Goal: Obtain resource: Obtain resource

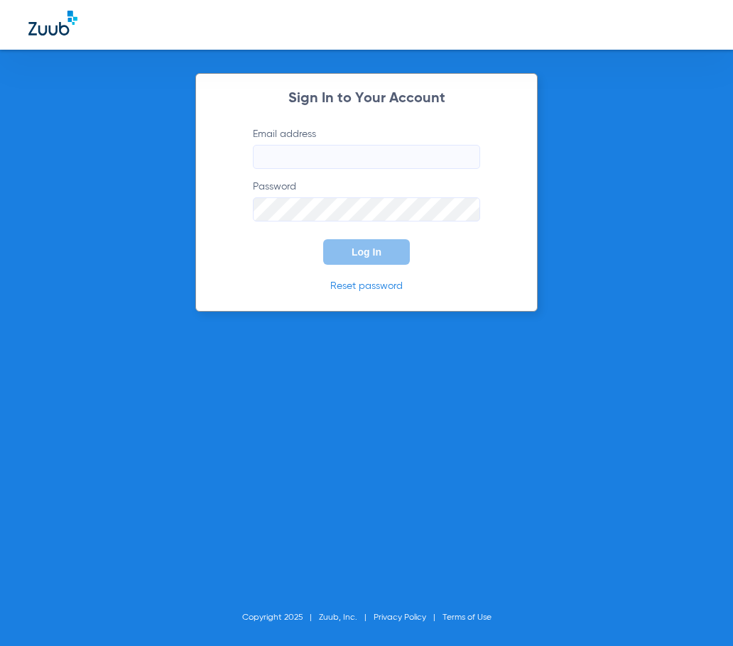
type input "[EMAIL_ADDRESS][DOMAIN_NAME]"
click at [380, 263] on button "Log In" at bounding box center [366, 252] width 87 height 26
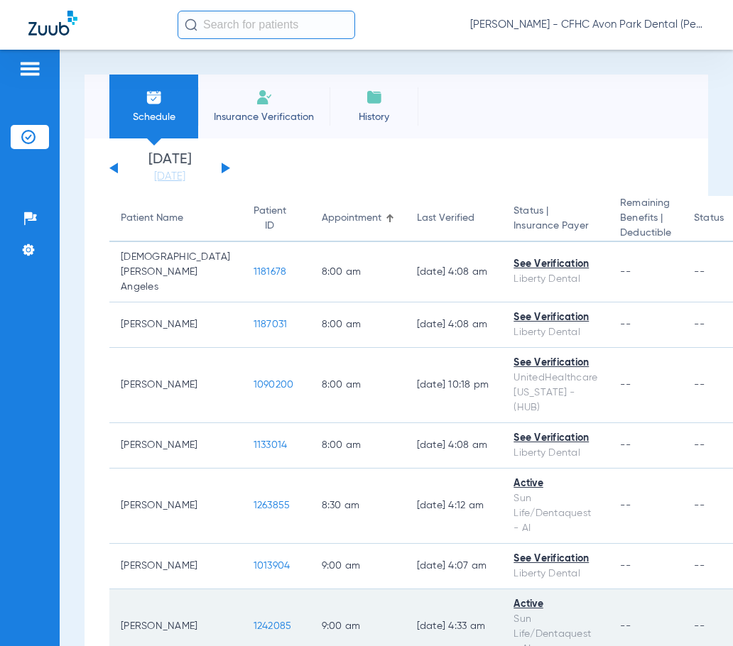
click at [253, 628] on span "1242085" at bounding box center [272, 626] width 38 height 10
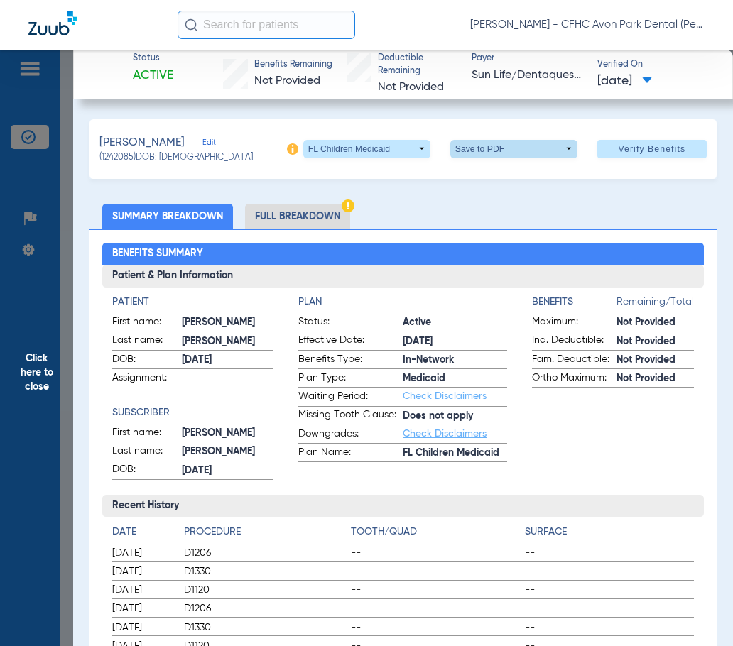
click at [496, 147] on span at bounding box center [513, 149] width 34 height 34
click at [486, 172] on span "Save to PDF" at bounding box center [508, 177] width 56 height 10
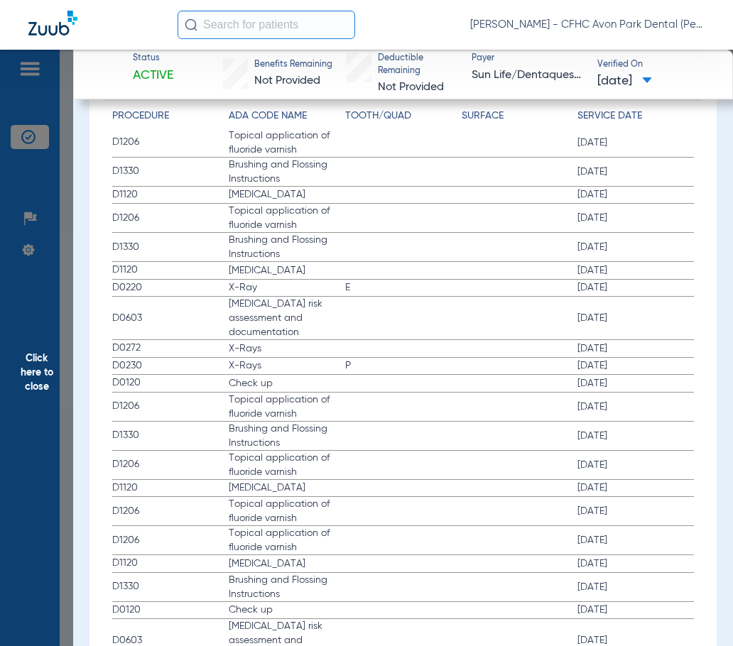
scroll to position [1846, 0]
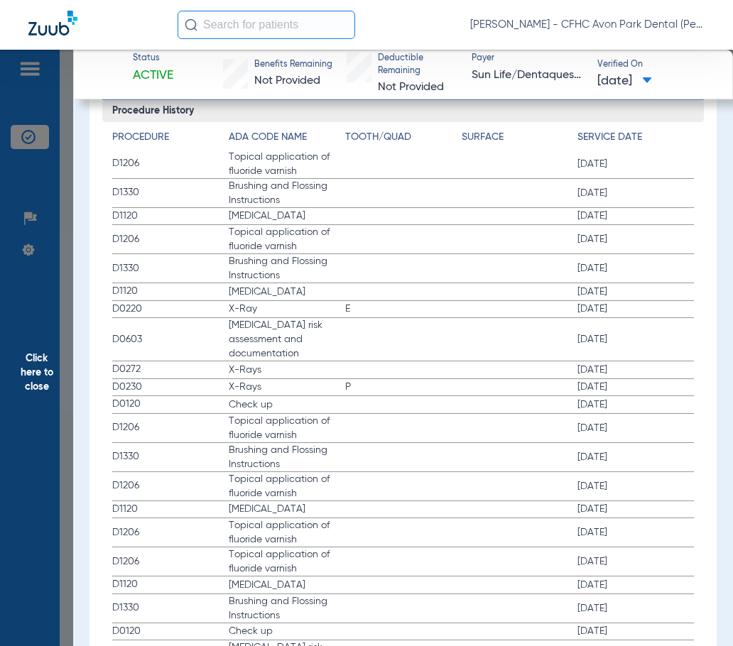
drag, startPoint x: 32, startPoint y: 370, endPoint x: 33, endPoint y: 338, distance: 32.0
click at [33, 370] on span "Click here to close" at bounding box center [36, 373] width 73 height 646
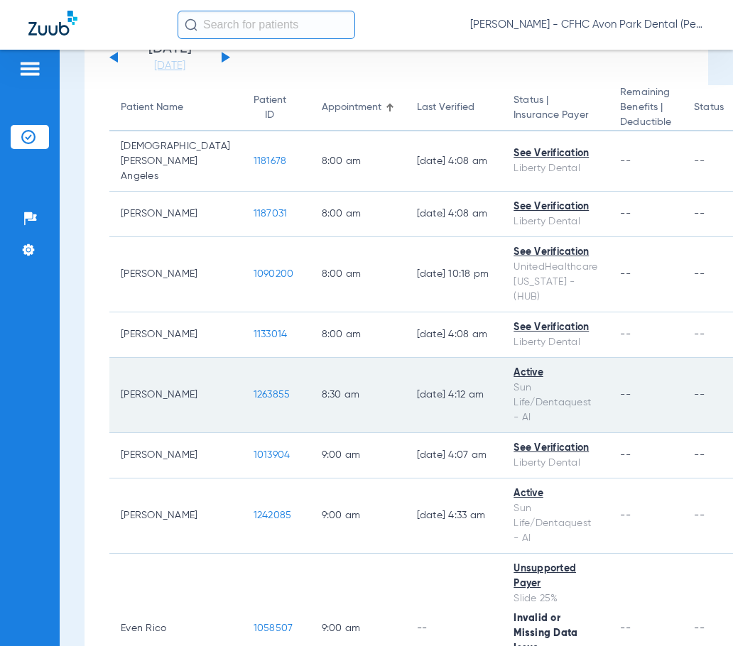
scroll to position [213, 0]
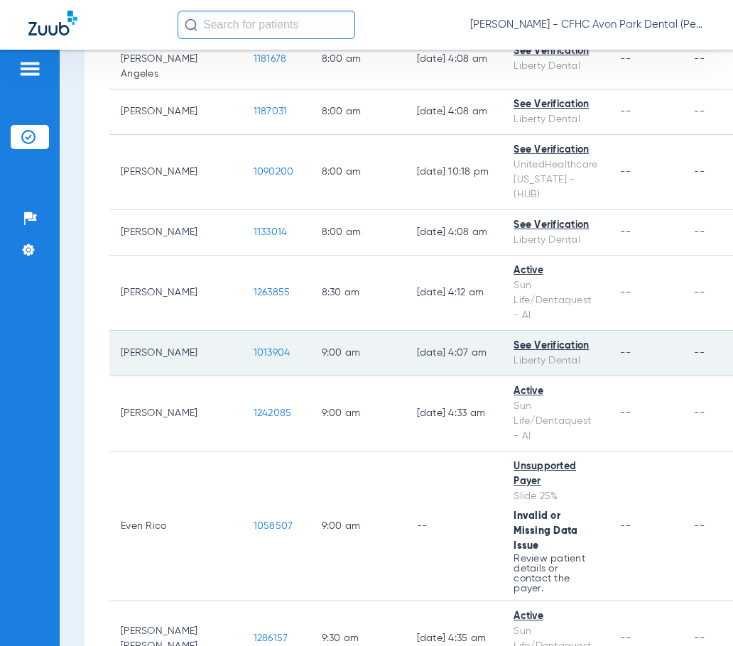
click at [253, 354] on span "1013904" at bounding box center [271, 353] width 37 height 10
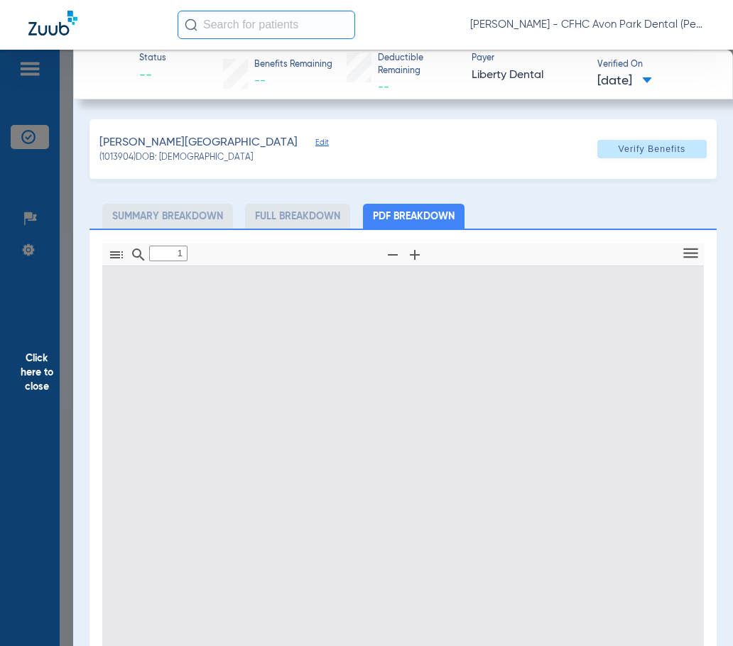
type input "0"
select select "page-width"
type input "1"
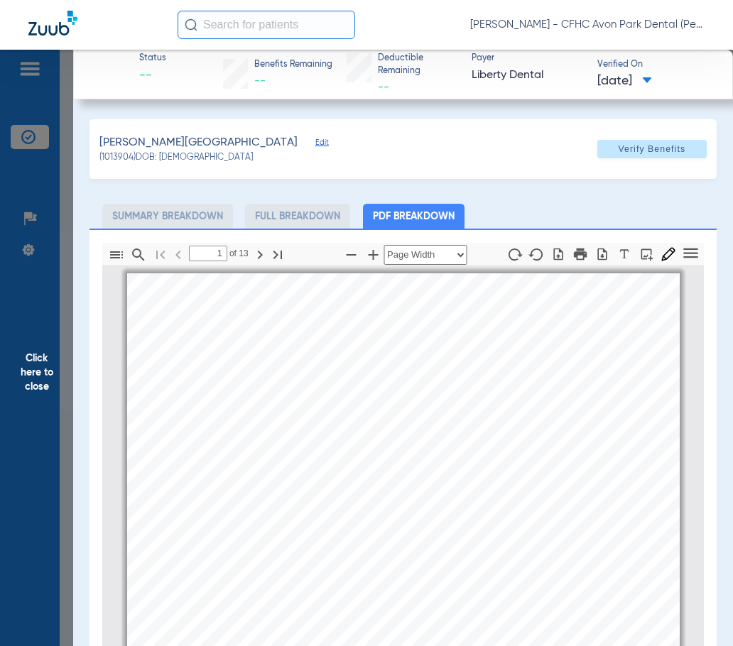
scroll to position [7, 0]
click at [36, 383] on span "Click here to close" at bounding box center [36, 373] width 73 height 646
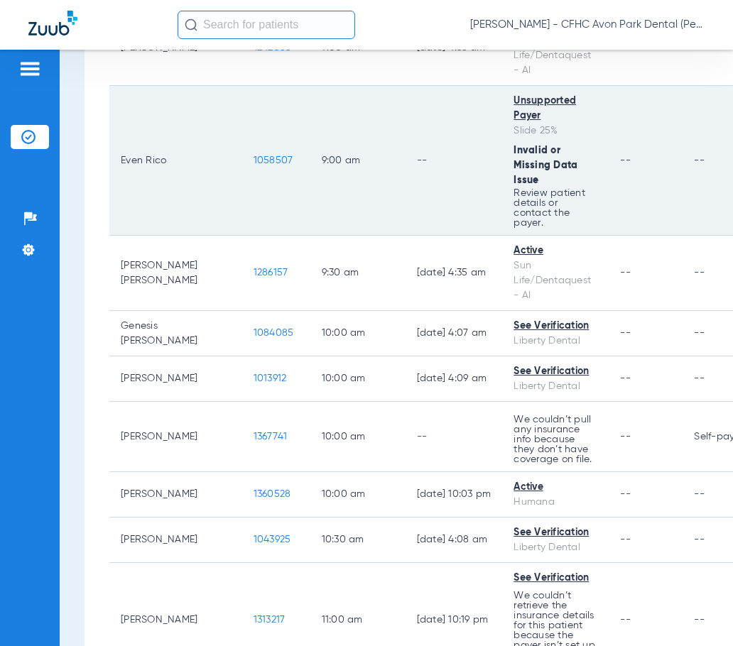
scroll to position [639, 0]
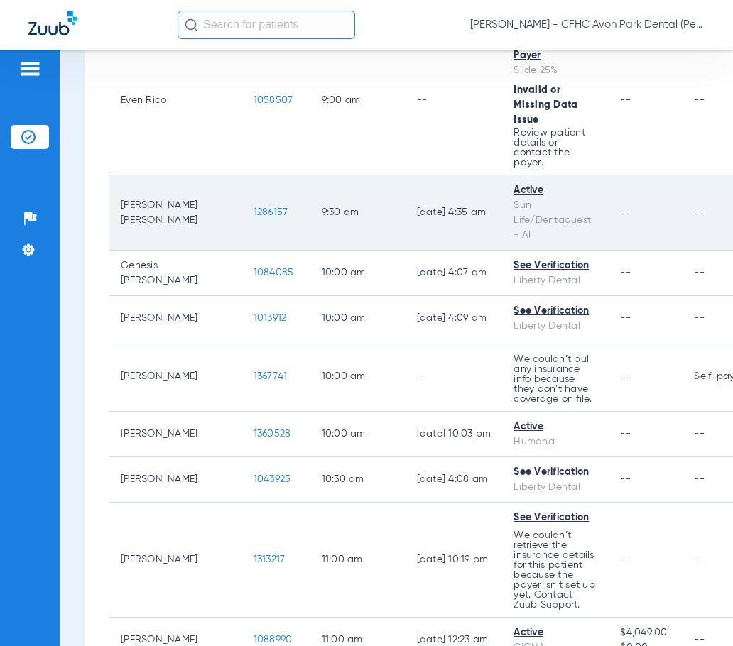
click at [242, 204] on td "1286157" at bounding box center [276, 212] width 68 height 75
click at [253, 207] on span "1286157" at bounding box center [270, 212] width 35 height 10
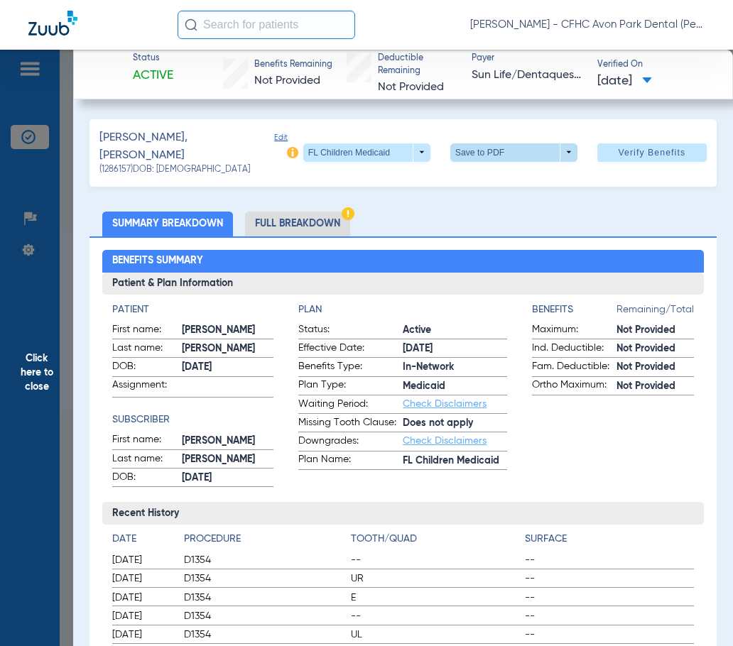
click at [499, 148] on span at bounding box center [513, 153] width 34 height 34
click at [478, 163] on button "insert_drive_file Save to PDF" at bounding box center [493, 177] width 107 height 28
drag, startPoint x: 23, startPoint y: 378, endPoint x: 43, endPoint y: 368, distance: 22.2
click at [23, 378] on span "Click here to close" at bounding box center [36, 373] width 73 height 646
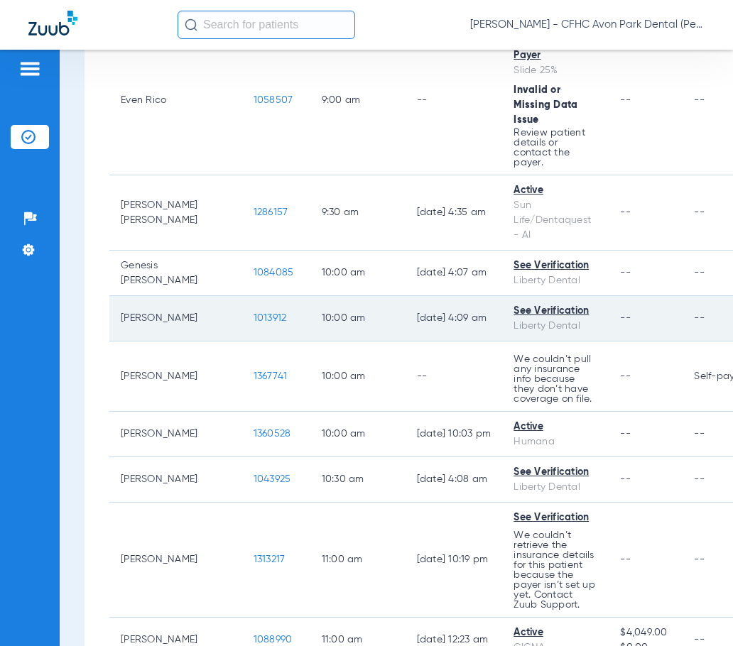
click at [253, 316] on span "1013912" at bounding box center [269, 318] width 33 height 10
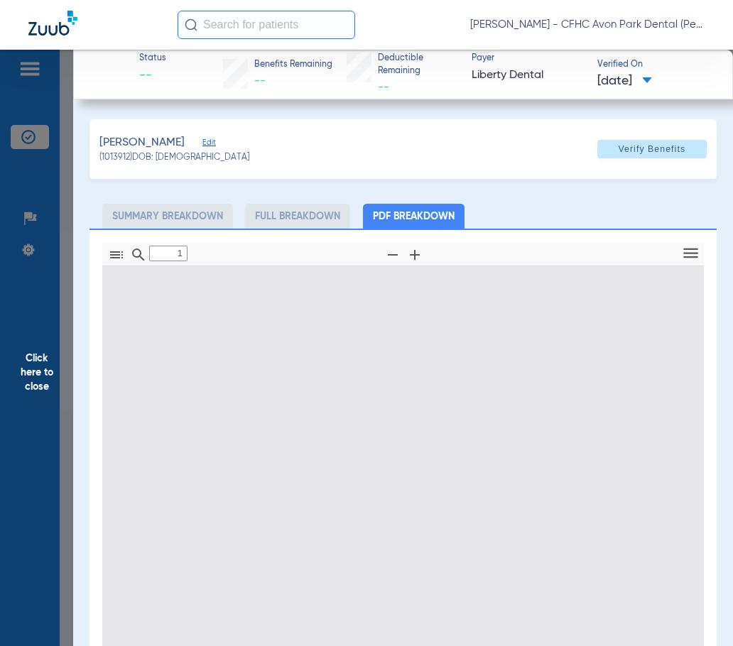
type input "0"
select select "page-width"
type input "1"
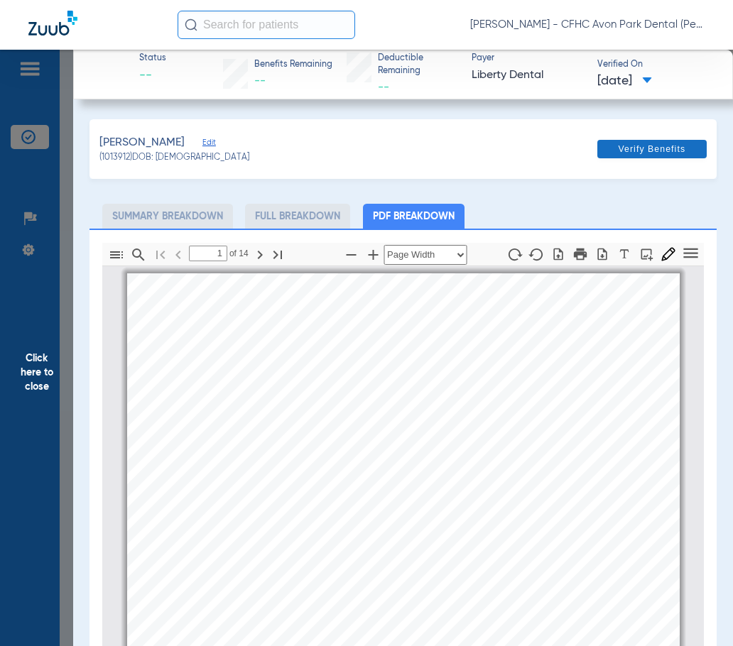
scroll to position [7, 0]
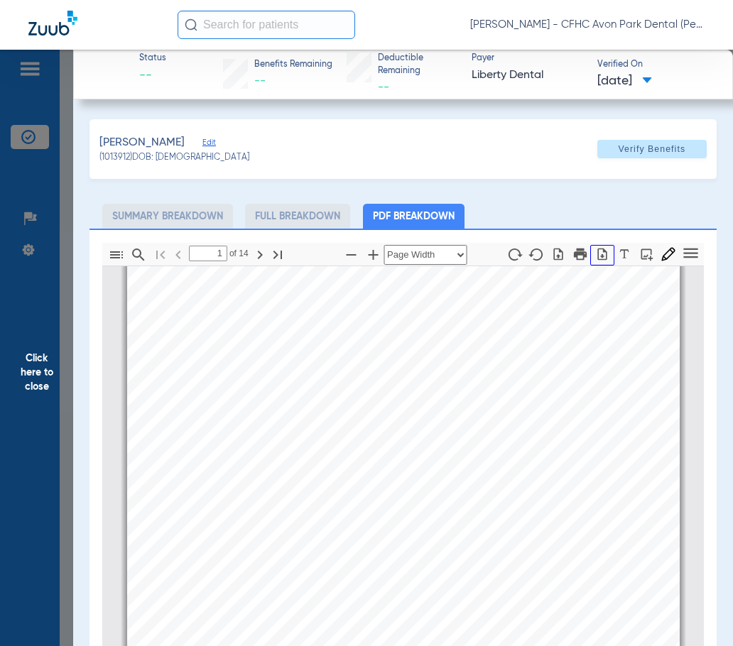
click at [598, 254] on icon "button" at bounding box center [602, 254] width 14 height 14
click at [42, 379] on span "Click here to close" at bounding box center [36, 373] width 73 height 646
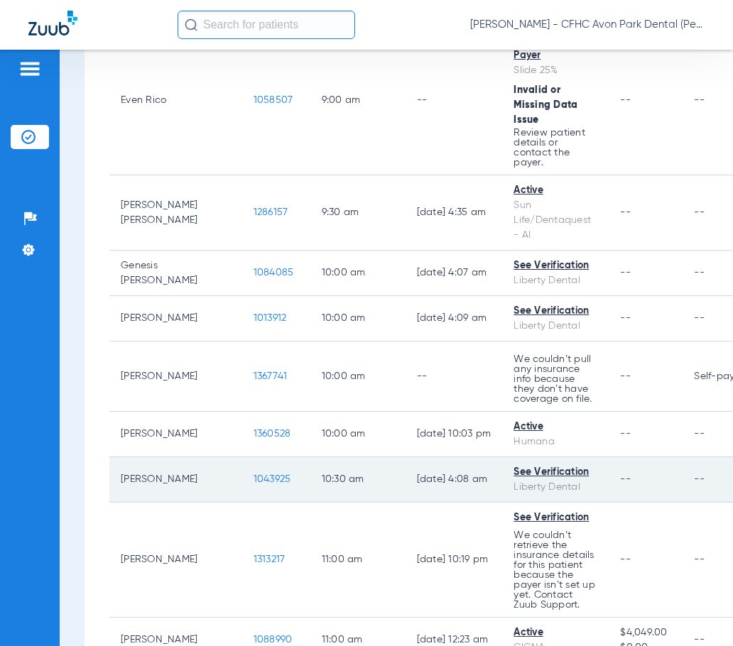
click at [253, 479] on span "1043925" at bounding box center [272, 479] width 38 height 10
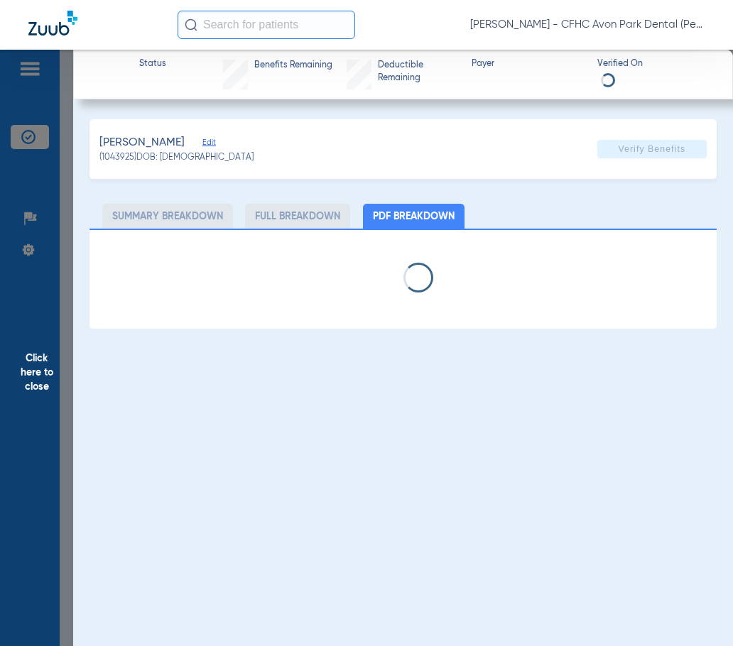
select select "page-width"
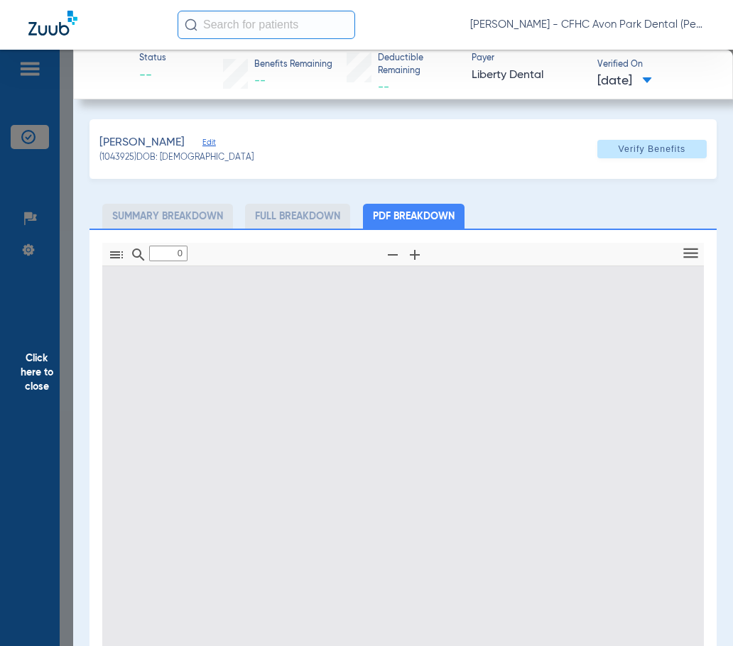
type input "1"
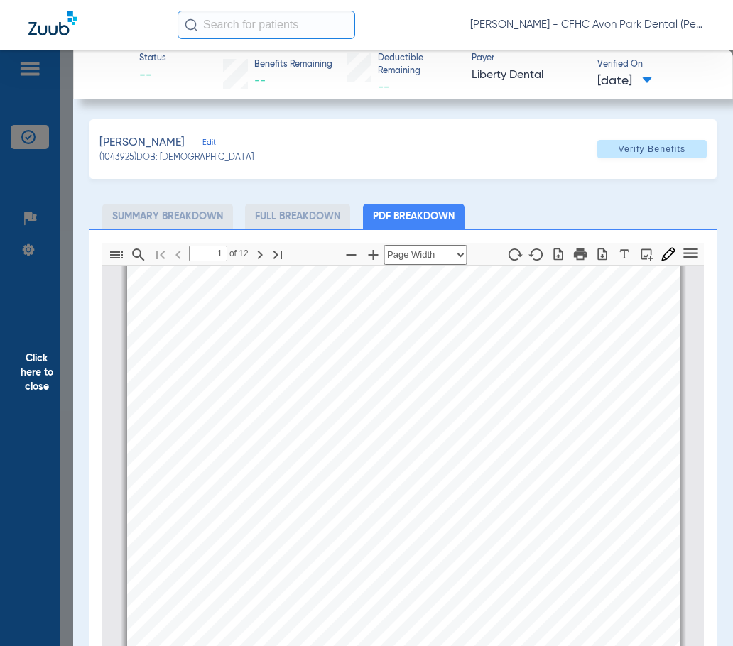
click at [28, 361] on span "Click here to close" at bounding box center [36, 373] width 73 height 646
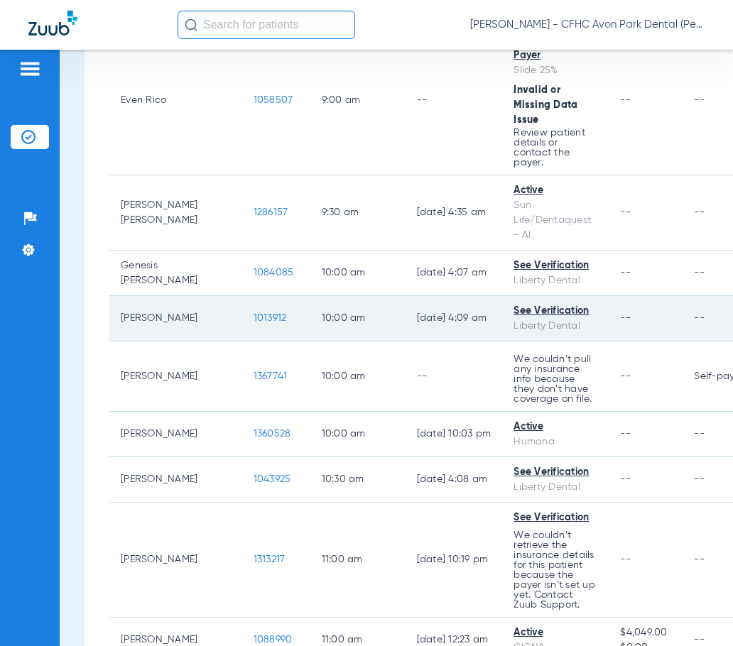
click at [253, 322] on span "1013912" at bounding box center [269, 318] width 33 height 10
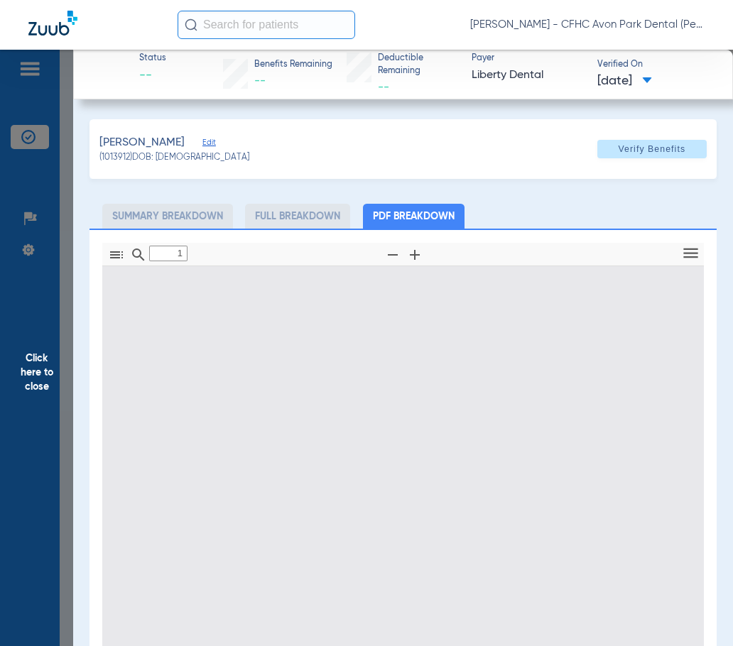
type input "0"
select select "page-width"
type input "1"
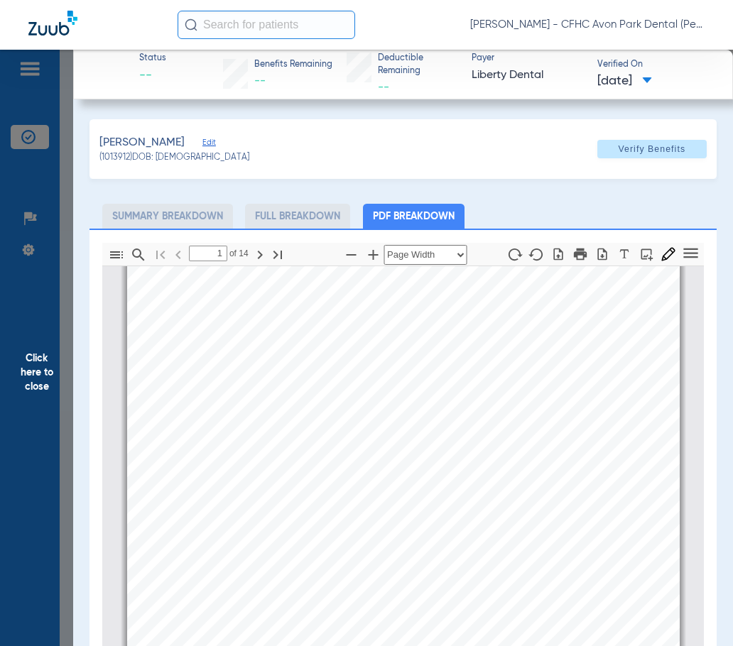
click at [41, 377] on span "Click here to close" at bounding box center [36, 373] width 73 height 646
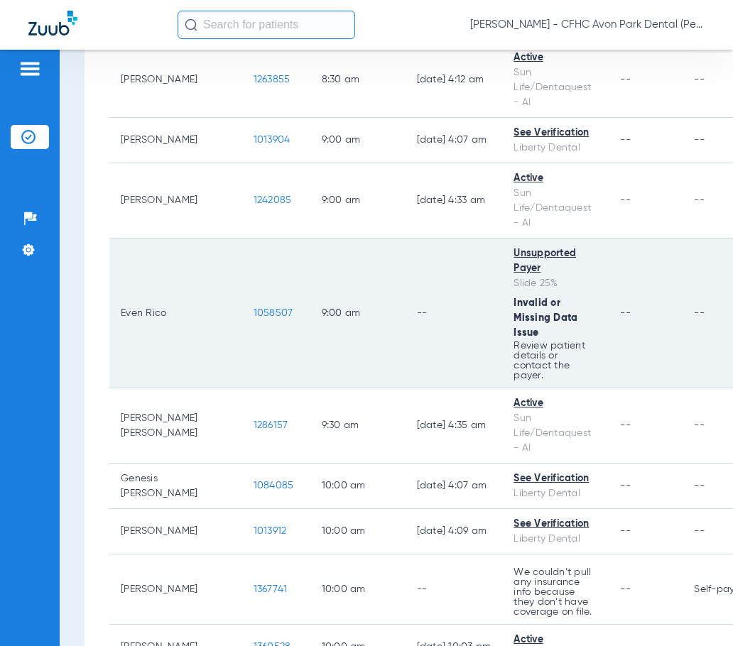
scroll to position [355, 0]
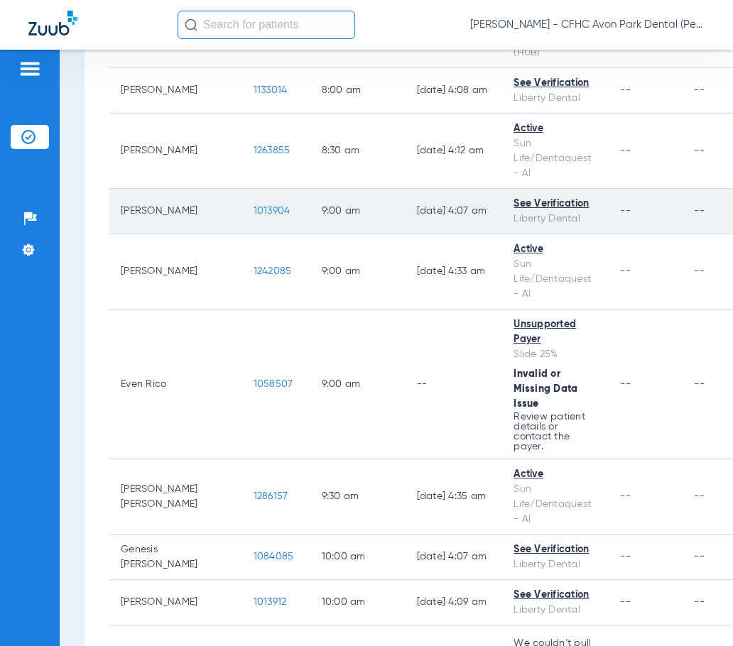
click at [253, 206] on span "1013904" at bounding box center [271, 211] width 37 height 10
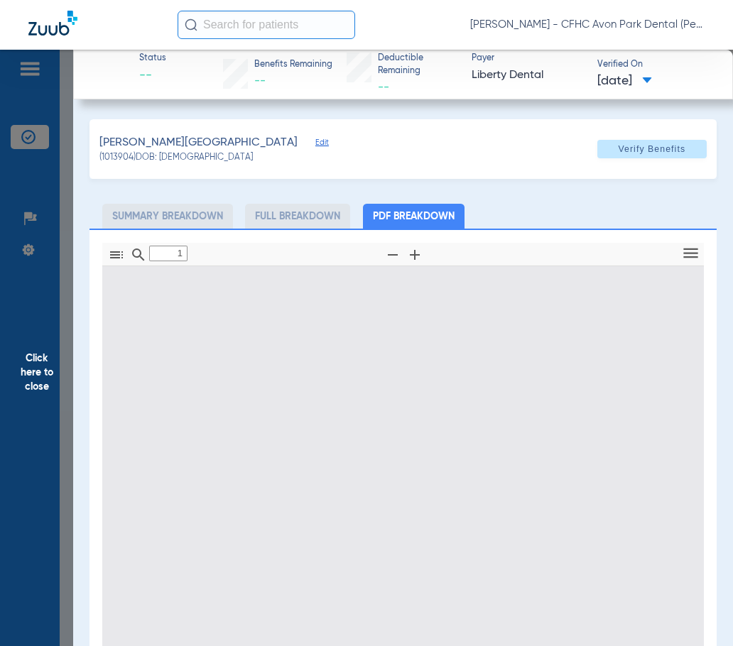
type input "0"
select select "page-width"
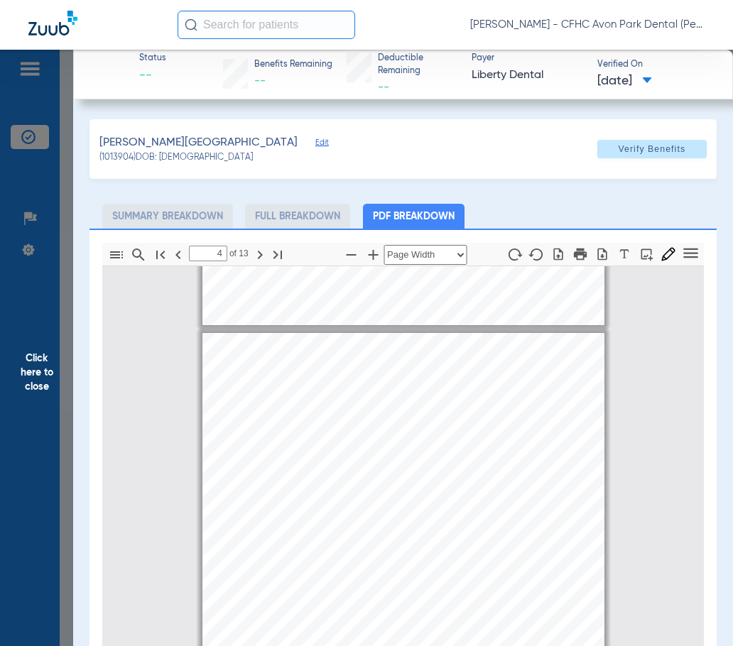
click at [324, 531] on span "Extraction, erupted tooth or exposed root" at bounding box center [313, 533] width 97 height 6
click at [433, 471] on div "[PERSON_NAME] (9494281250-01) All benefits are subject to the terms and conditi…" at bounding box center [403, 592] width 402 height 520
click at [477, 473] on div "[PERSON_NAME] (9494281250-01) All benefits are subject to the terms and conditi…" at bounding box center [403, 592] width 402 height 520
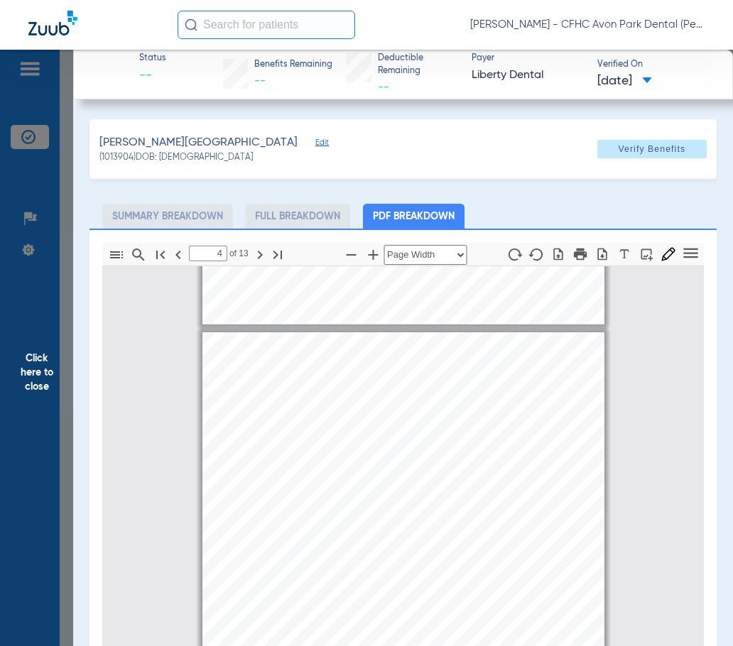
click at [536, 457] on span "0019427379" at bounding box center [535, 460] width 30 height 6
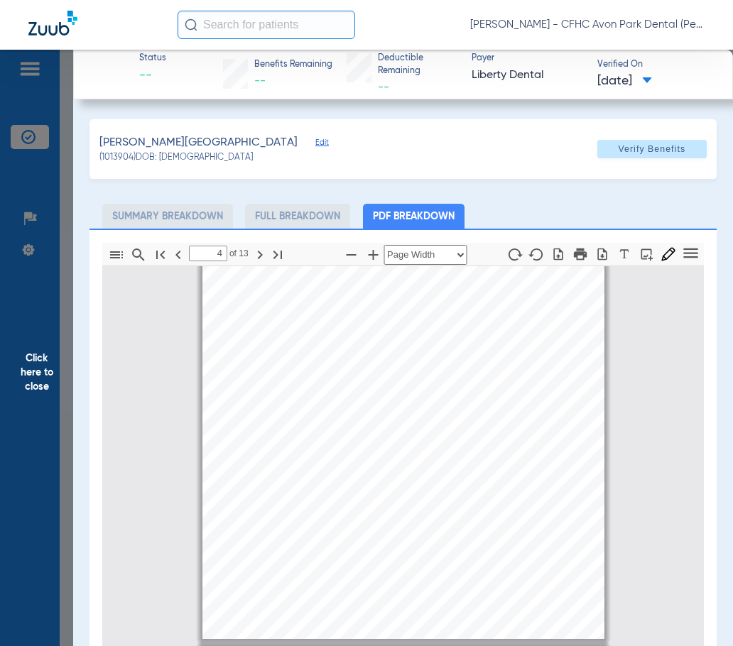
click at [486, 455] on span "[DATE]" at bounding box center [492, 452] width 19 height 6
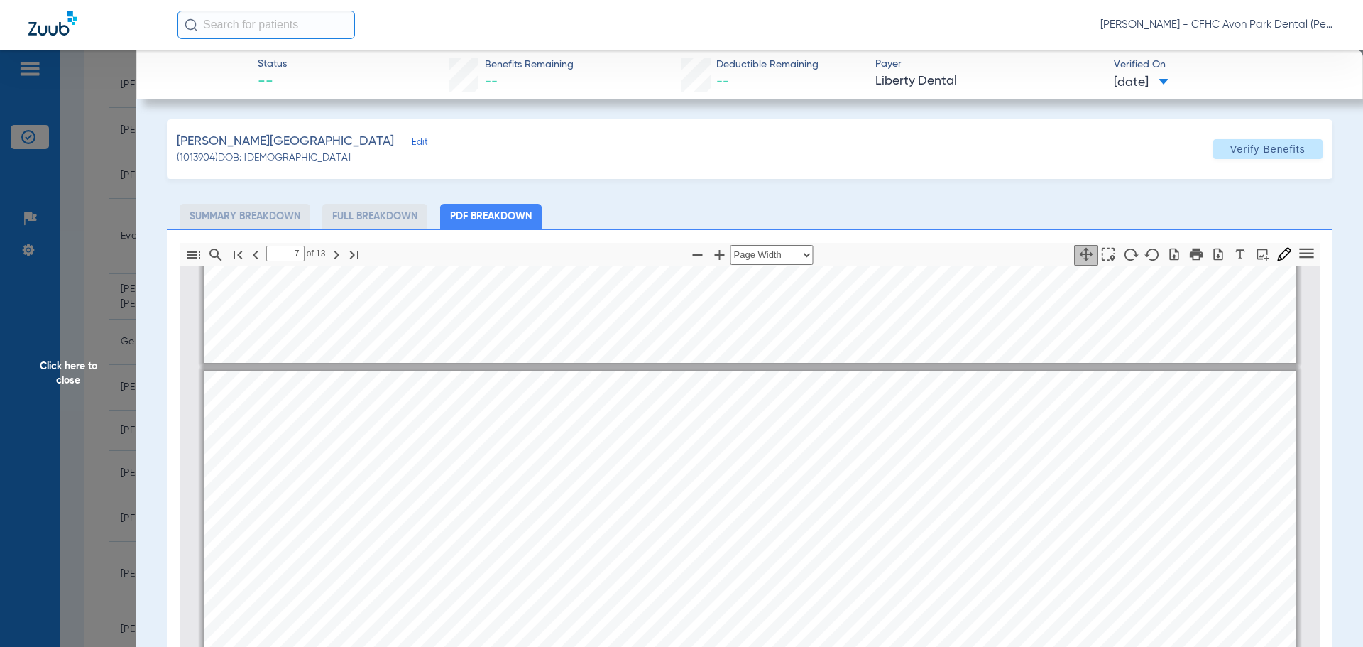
scroll to position [8089, 0]
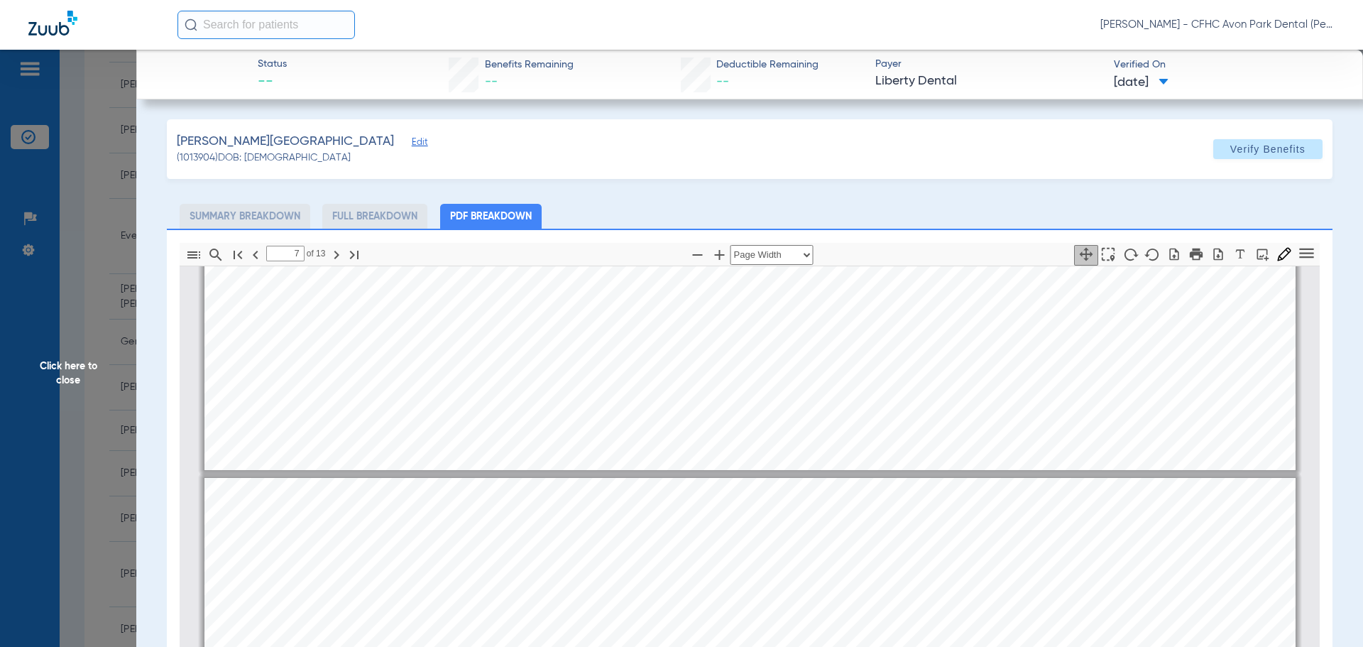
type input "6"
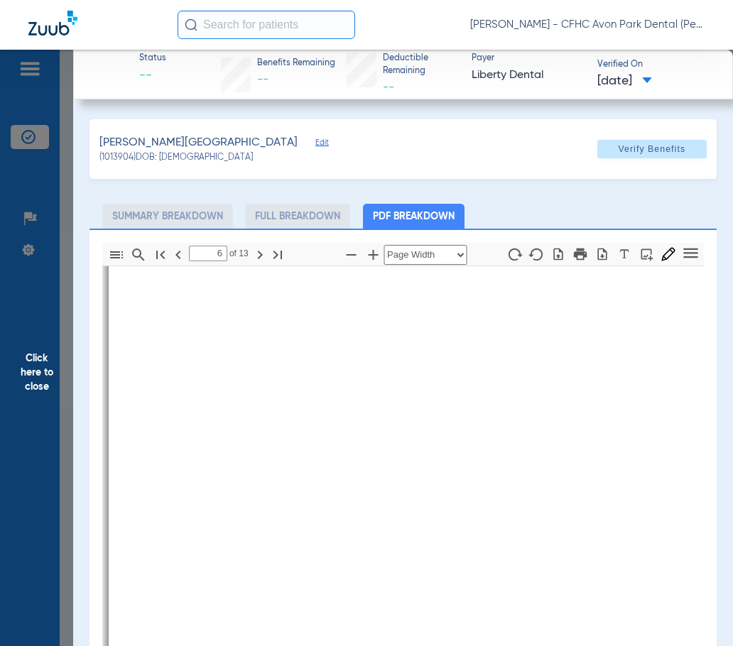
scroll to position [3903, 7]
